Goal: Information Seeking & Learning: Learn about a topic

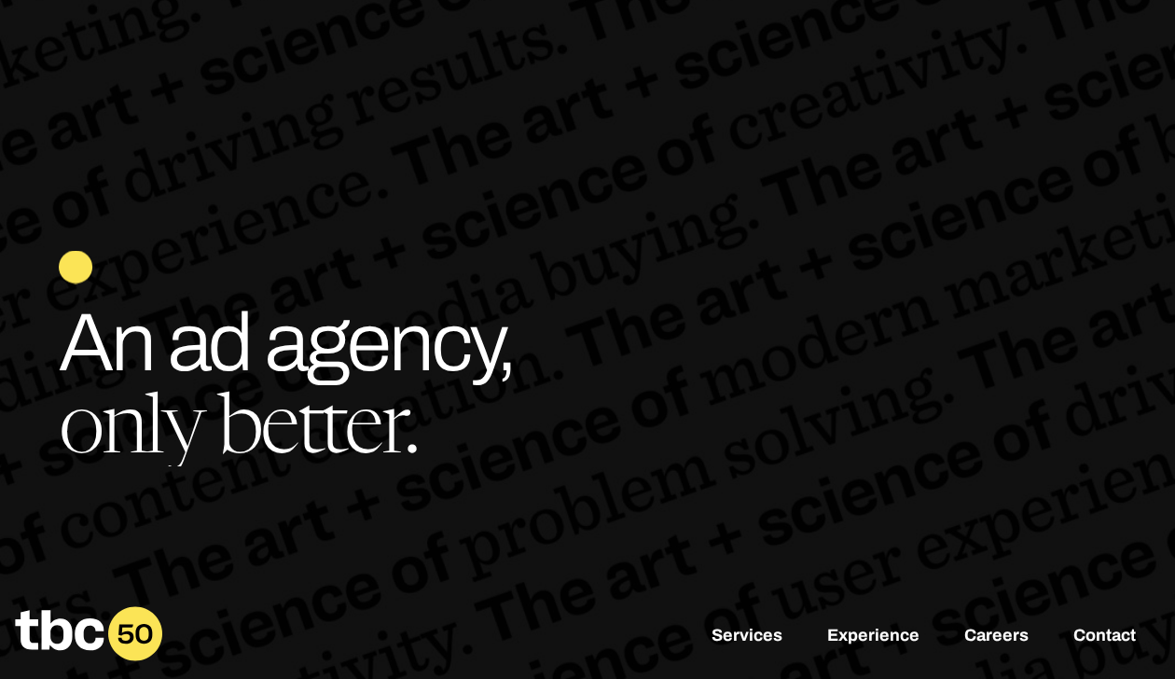
scroll to position [0, 8]
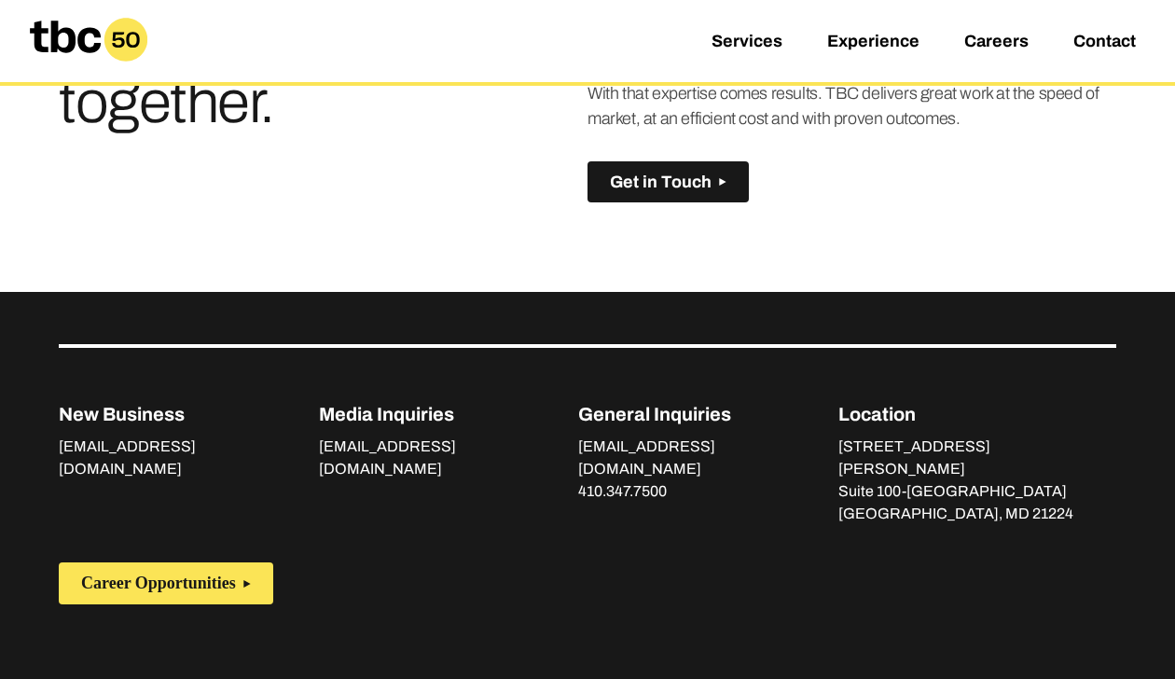
scroll to position [1387, 0]
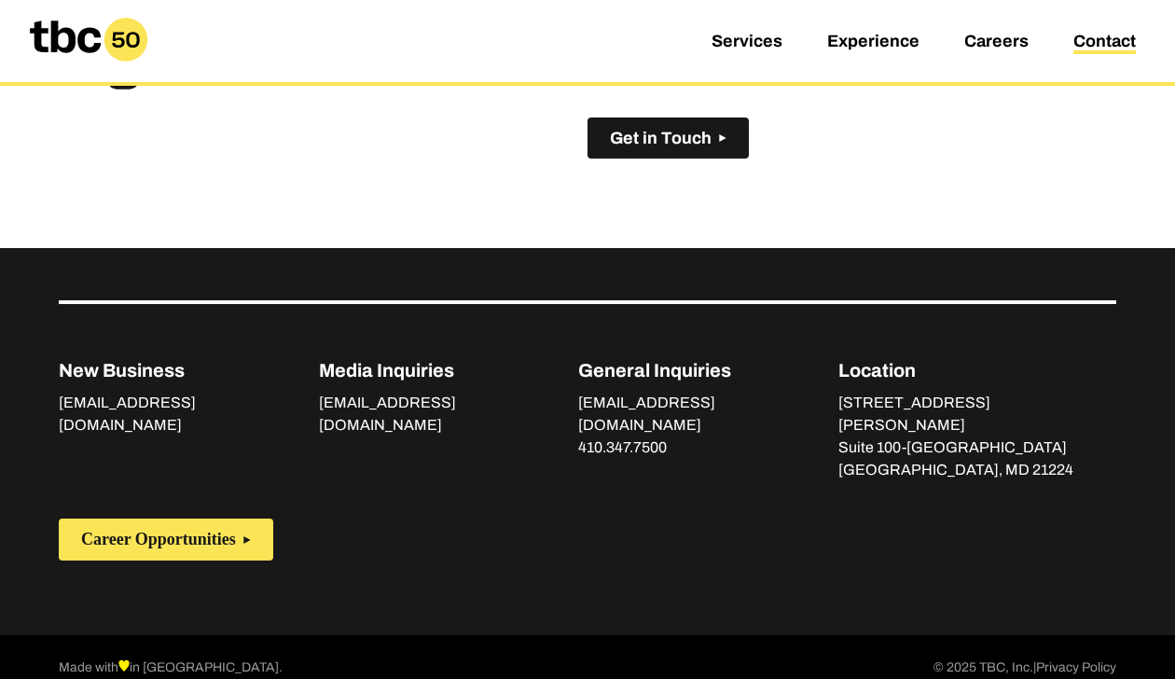
click at [1117, 38] on link "Contact" at bounding box center [1104, 43] width 62 height 22
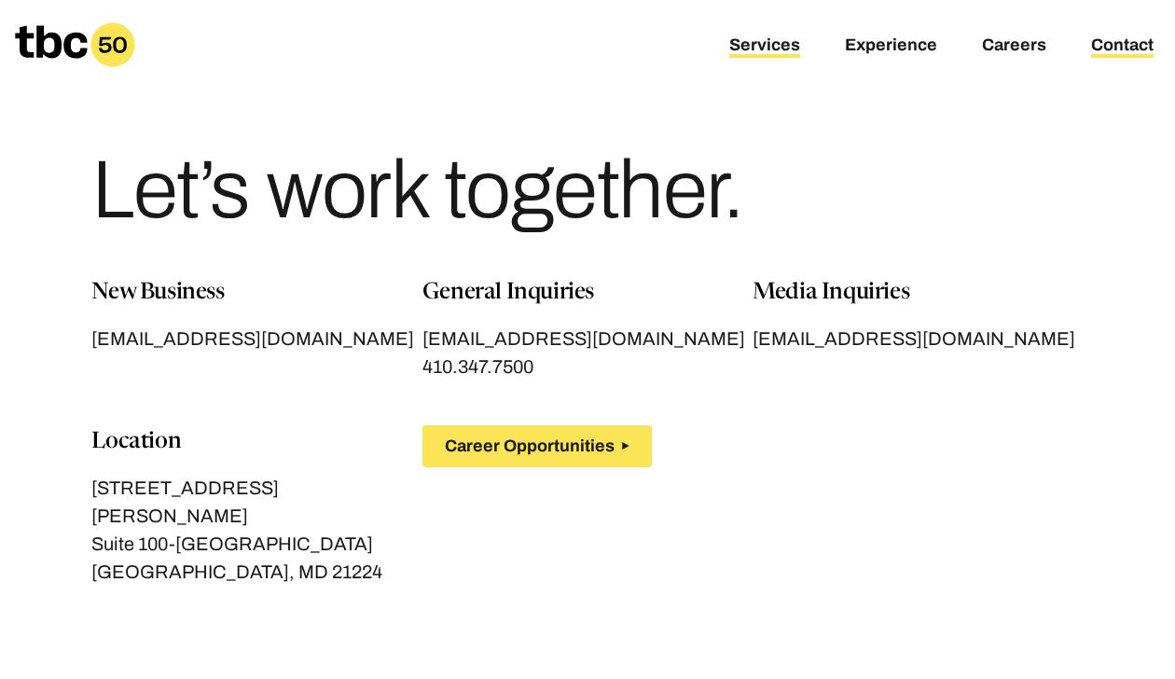
click at [787, 39] on link "Services" at bounding box center [764, 46] width 71 height 22
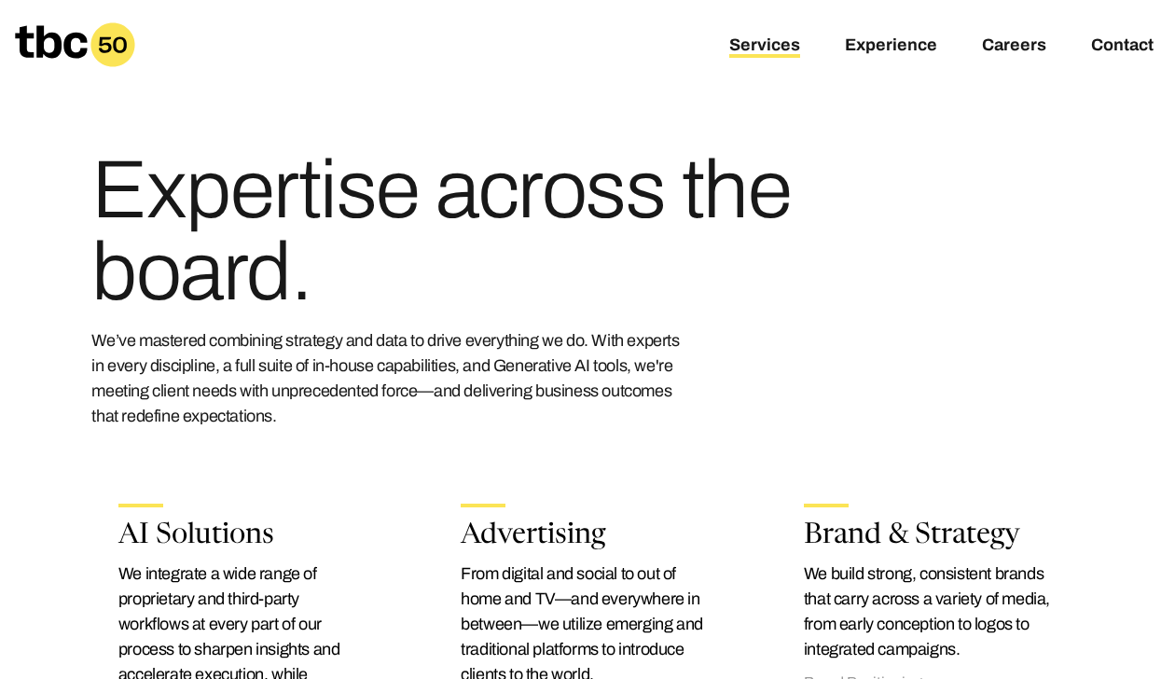
click at [72, 41] on icon at bounding box center [75, 44] width 120 height 45
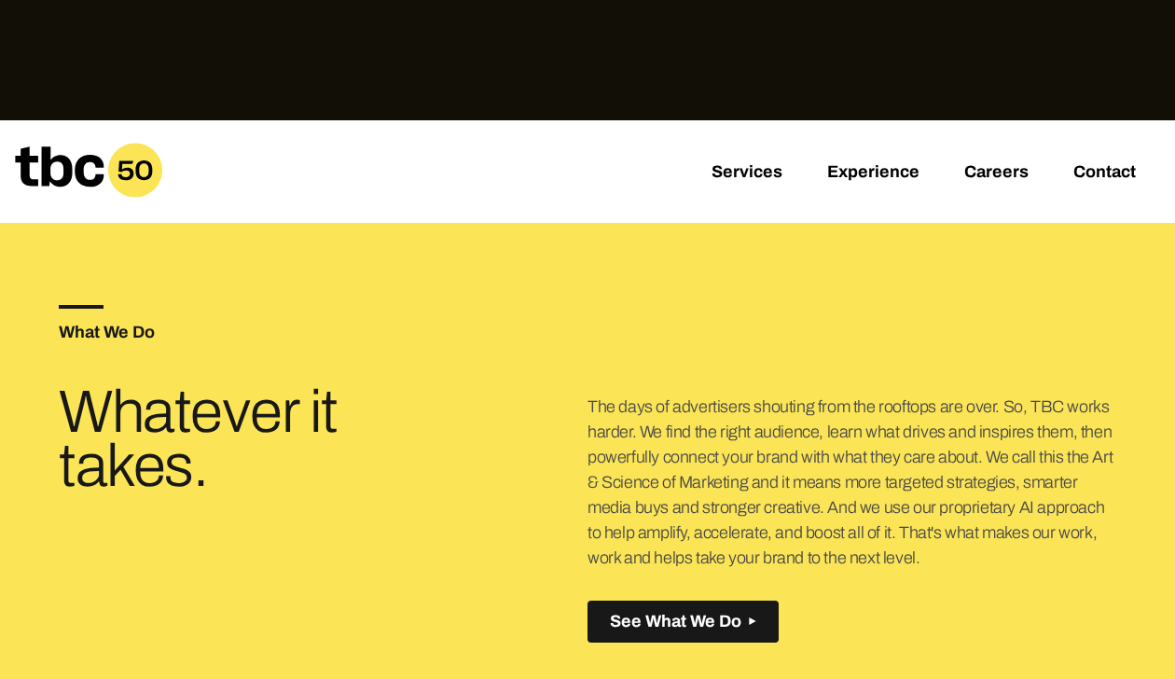
scroll to position [559, 0]
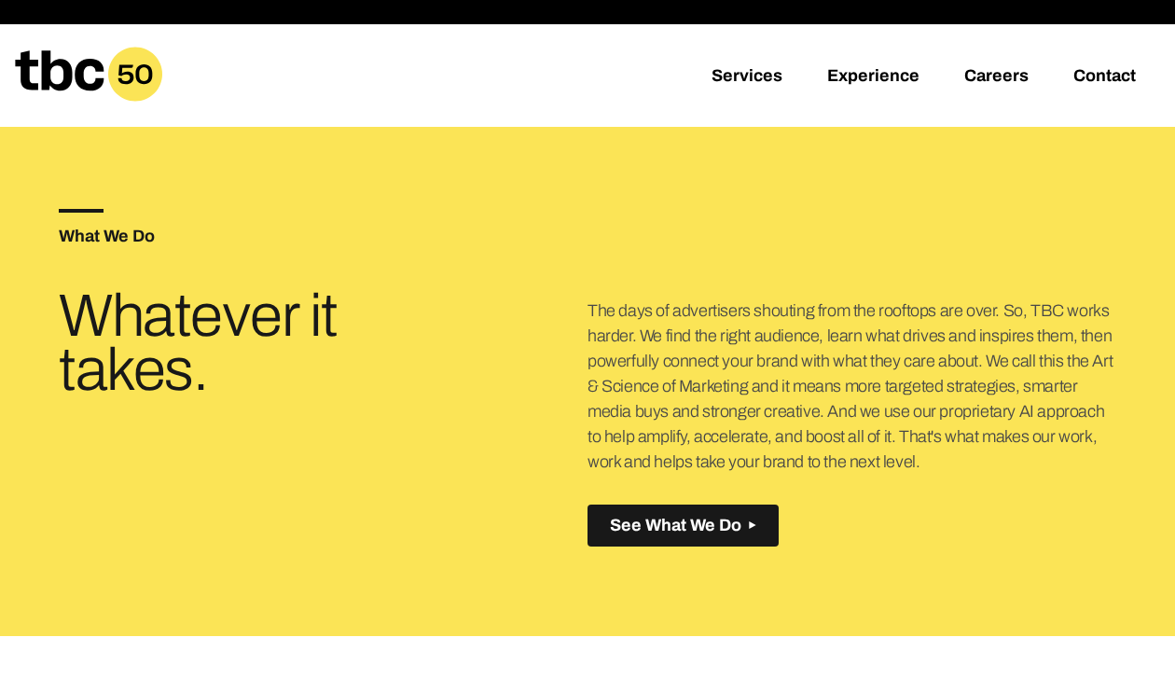
click at [956, 390] on p "The days of advertisers shouting from the rooftops are over. So, TBC works hard…" at bounding box center [851, 386] width 529 height 176
drag, startPoint x: 879, startPoint y: 408, endPoint x: 1094, endPoint y: 415, distance: 214.5
click at [1094, 415] on p "The days of advertisers shouting from the rooftops are over. So, TBC works hard…" at bounding box center [851, 386] width 529 height 176
copy p "use our proprietary AI approach"
